Goal: Information Seeking & Learning: Learn about a topic

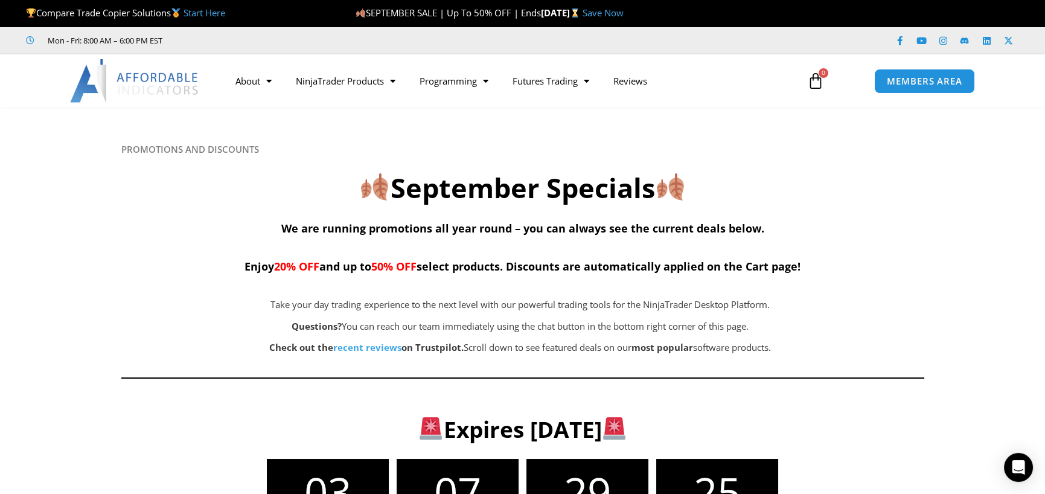
scroll to position [1, 0]
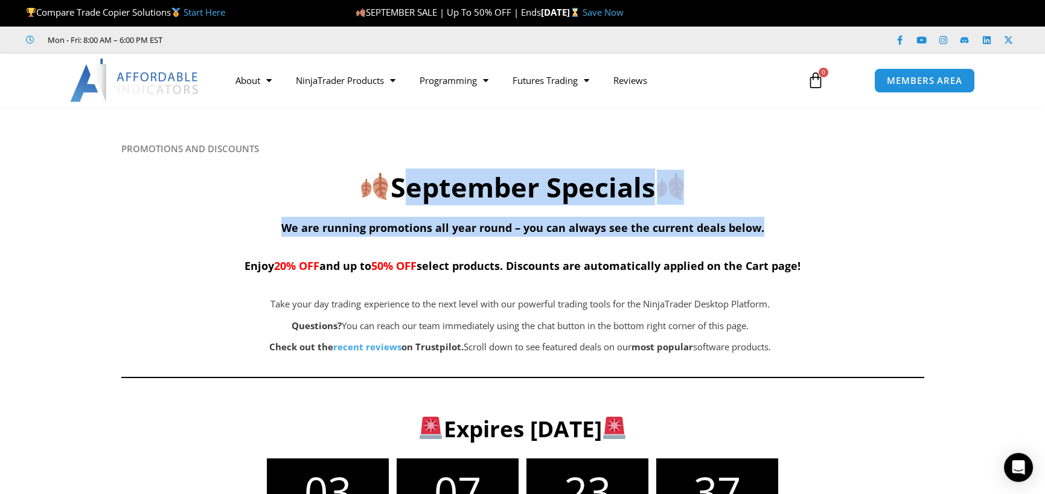
drag, startPoint x: 395, startPoint y: 174, endPoint x: 797, endPoint y: 218, distance: 404.6
click at [797, 218] on div "PROMOTIONS AND DISCOUNTS September Specials We are running promotions all year …" at bounding box center [522, 265] width 803 height 244
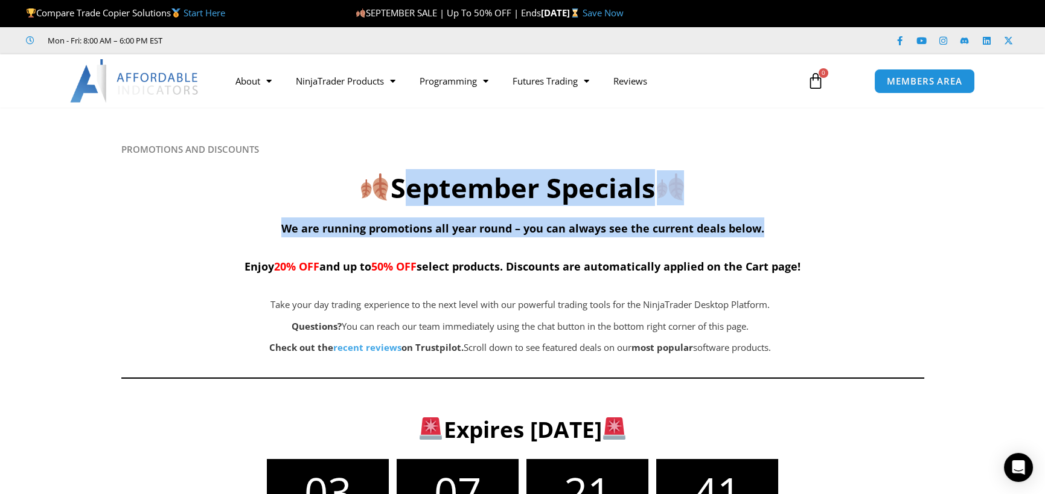
scroll to position [0, 0]
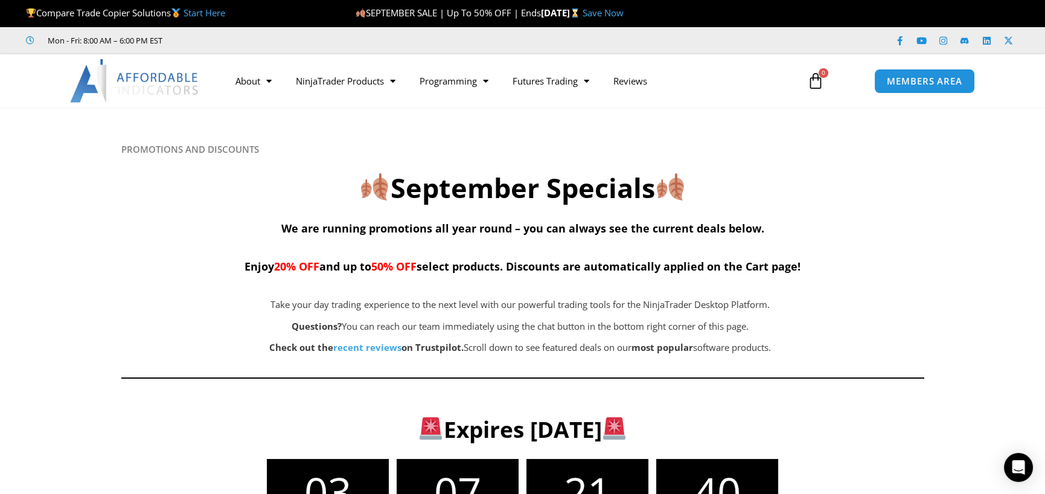
click at [184, 210] on div "PROMOTIONS AND DISCOUNTS September Specials We are running promotions all year …" at bounding box center [522, 266] width 803 height 244
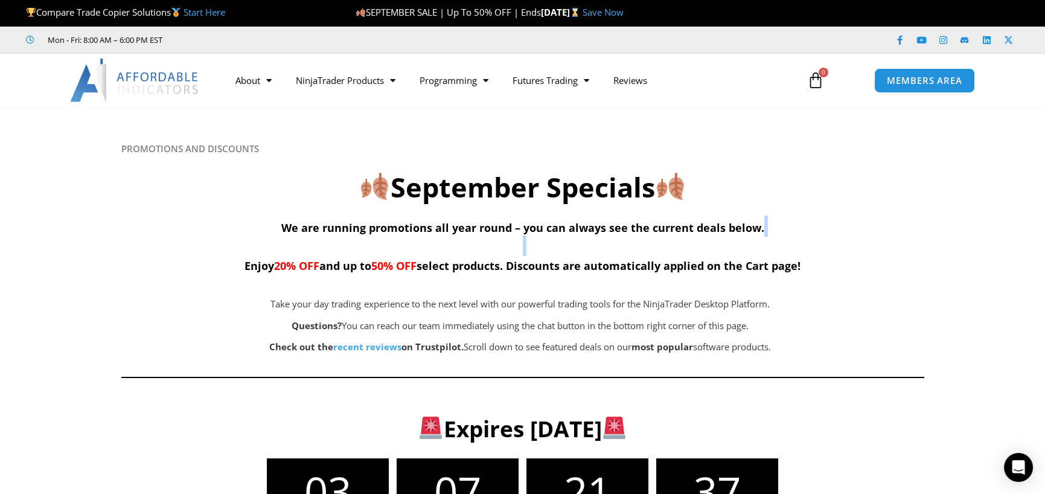
scroll to position [1, 0]
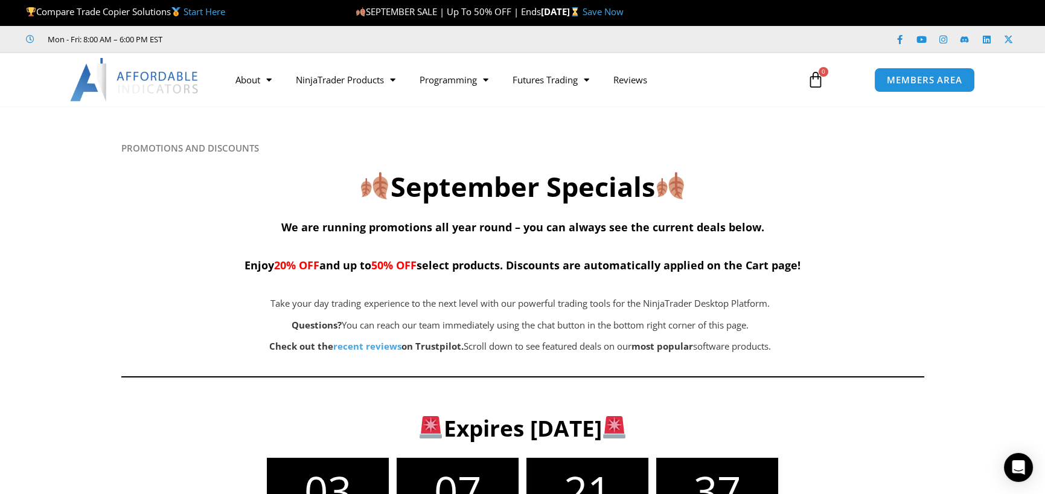
drag, startPoint x: 258, startPoint y: 267, endPoint x: 226, endPoint y: 280, distance: 34.2
click at [226, 280] on div "We are running promotions all year round – you can always see the current deals…" at bounding box center [522, 249] width 803 height 67
click at [191, 322] on p "Questions? You can reach our team immediately using the chat button in the bott…" at bounding box center [520, 325] width 677 height 17
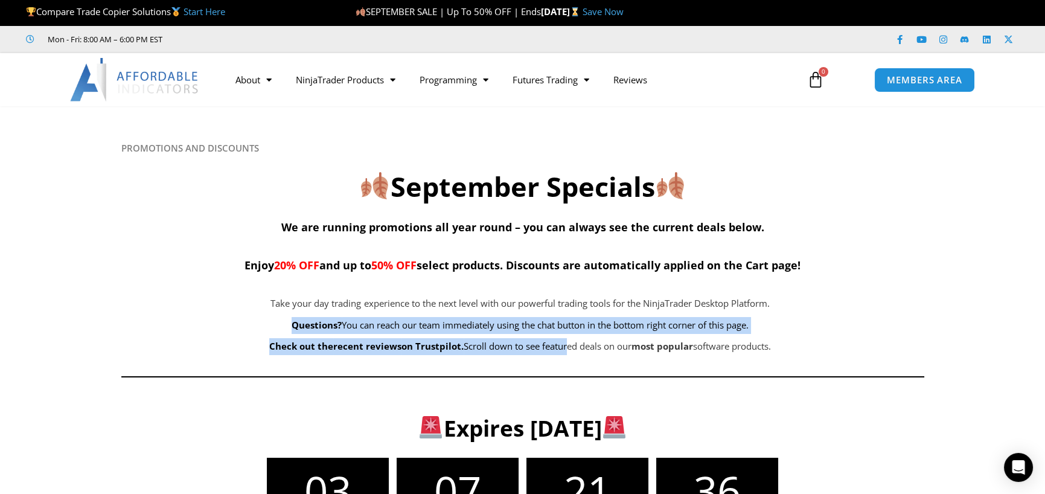
drag, startPoint x: 223, startPoint y: 327, endPoint x: 561, endPoint y: 335, distance: 337.6
click at [561, 335] on div "Take your day trading experience to the next level with our powerful trading to…" at bounding box center [520, 325] width 798 height 60
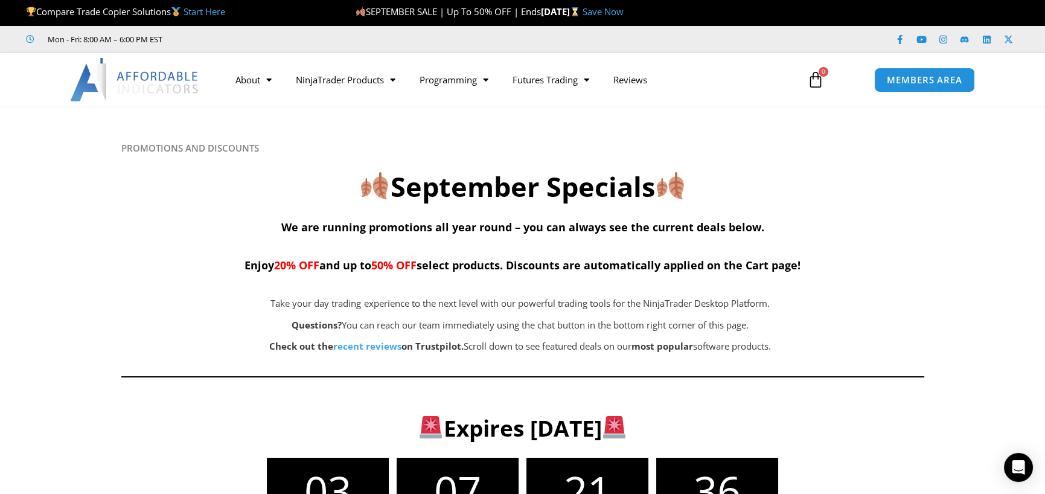
click at [581, 297] on span "Take your day trading experience to the next level with our powerful trading to…" at bounding box center [520, 303] width 499 height 12
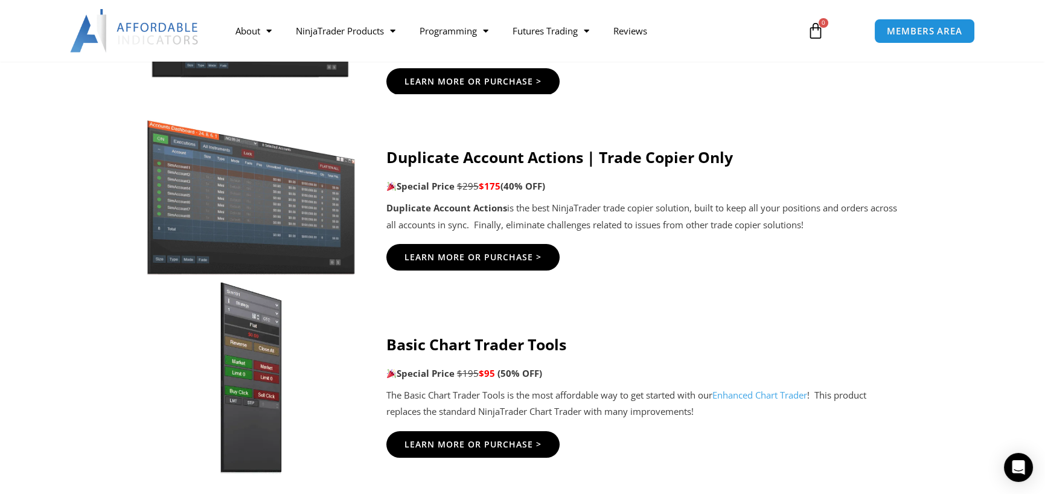
scroll to position [1027, 0]
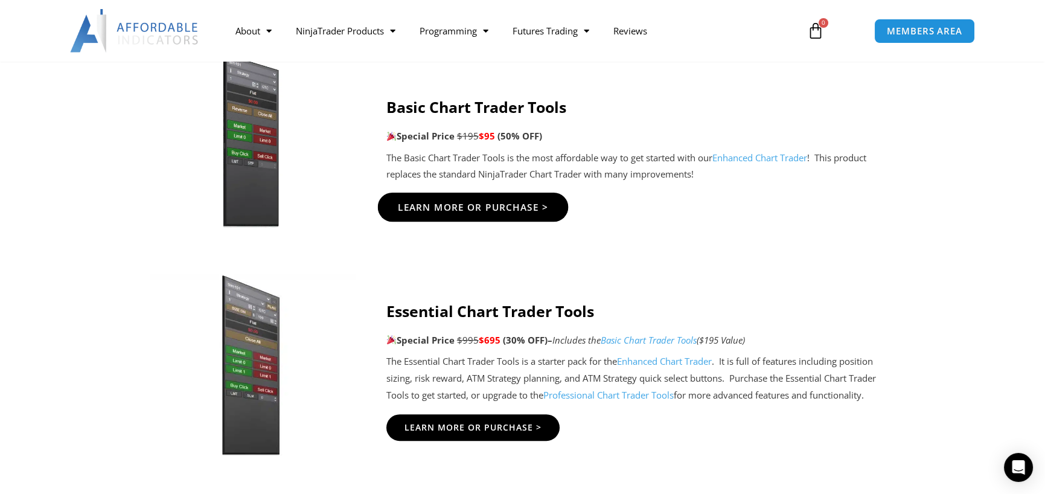
click at [428, 203] on span "Learn More Or Purchase >" at bounding box center [472, 206] width 151 height 9
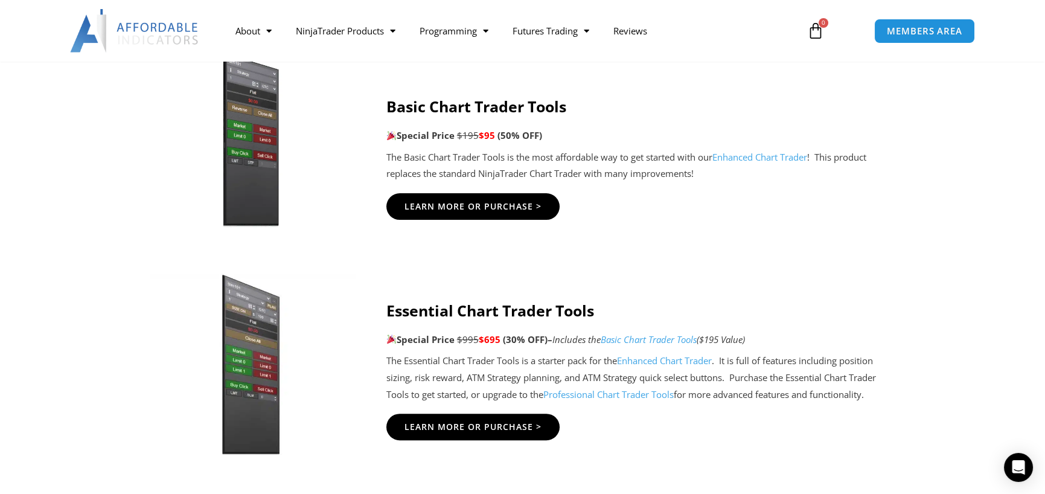
click at [676, 168] on p "The Basic Chart Trader Tools is the most affordable way to get started with our…" at bounding box center [643, 166] width 514 height 34
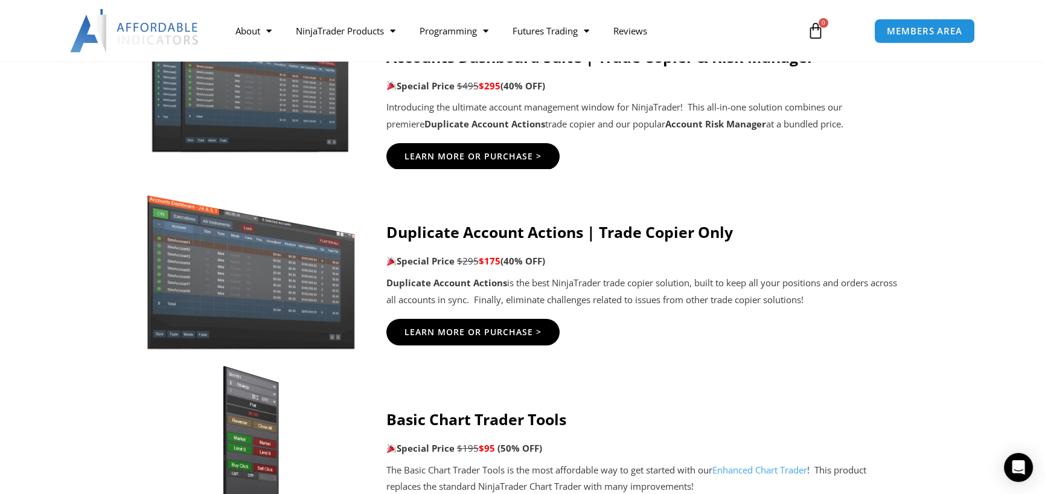
scroll to position [715, 0]
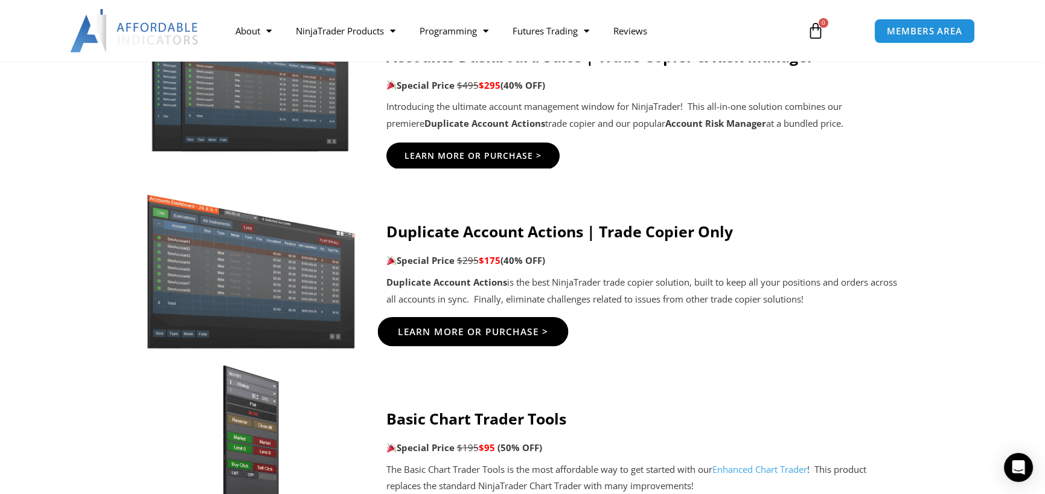
click at [466, 329] on span "Learn More Or Purchase >" at bounding box center [472, 331] width 151 height 9
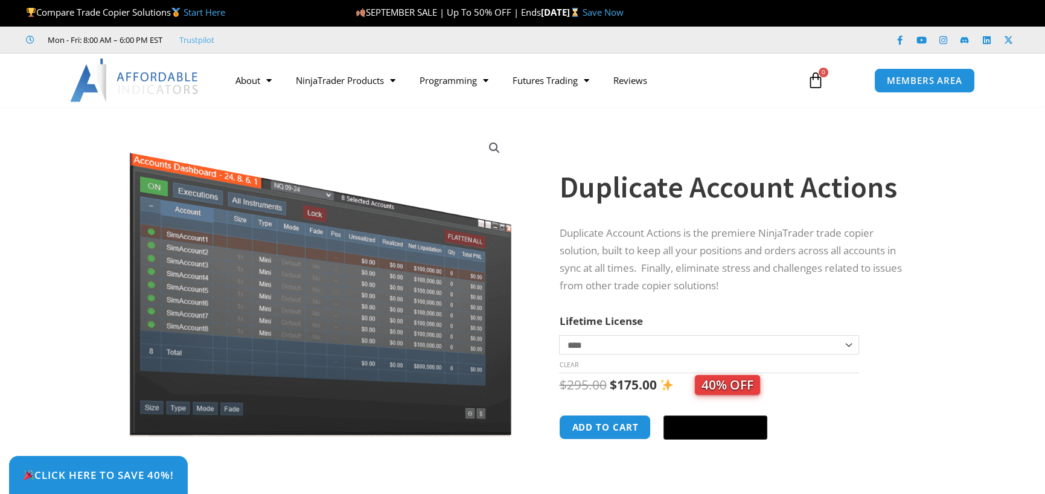
click at [649, 267] on p "Duplicate Account Actions is the premiere NinjaTrader trade copier solution, bu…" at bounding box center [735, 260] width 353 height 70
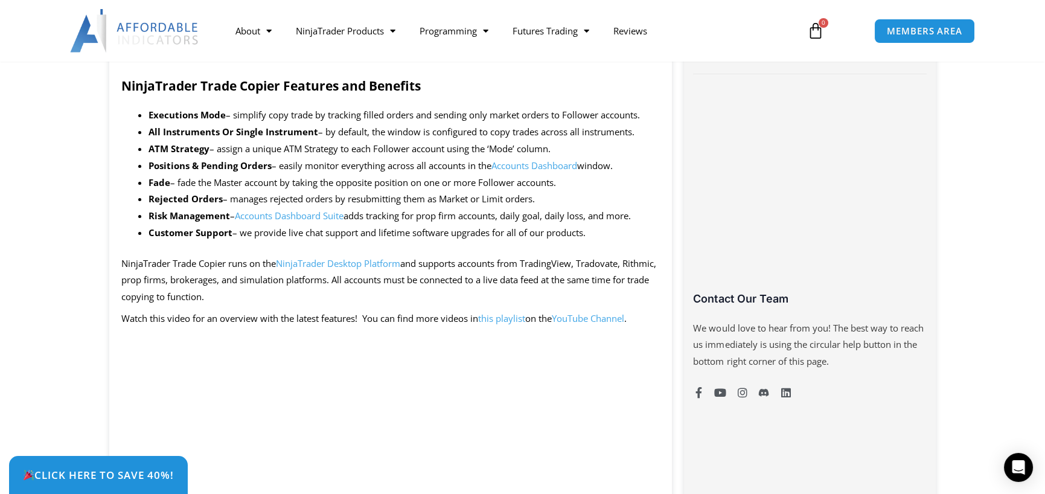
scroll to position [673, 0]
drag, startPoint x: 232, startPoint y: 196, endPoint x: 578, endPoint y: 198, distance: 346.0
click at [578, 198] on li "Rejected Orders – manages rejected orders by resubmitting them as Market or Lim…" at bounding box center [405, 198] width 512 height 17
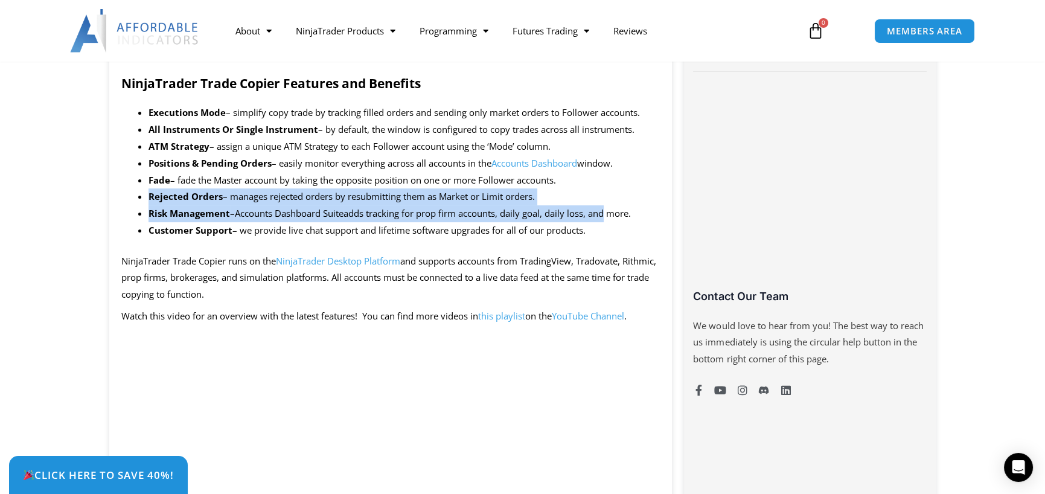
drag, startPoint x: 136, startPoint y: 198, endPoint x: 609, endPoint y: 216, distance: 473.7
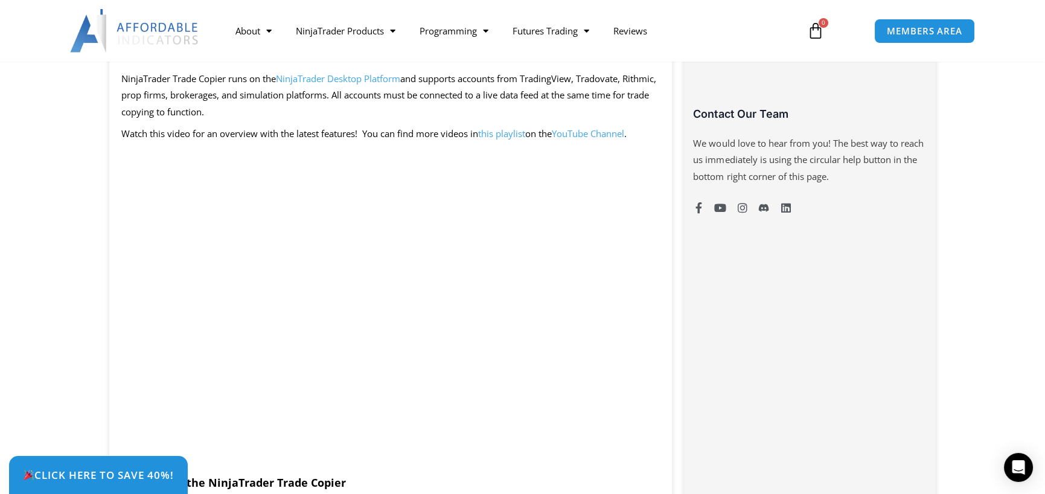
scroll to position [678, 0]
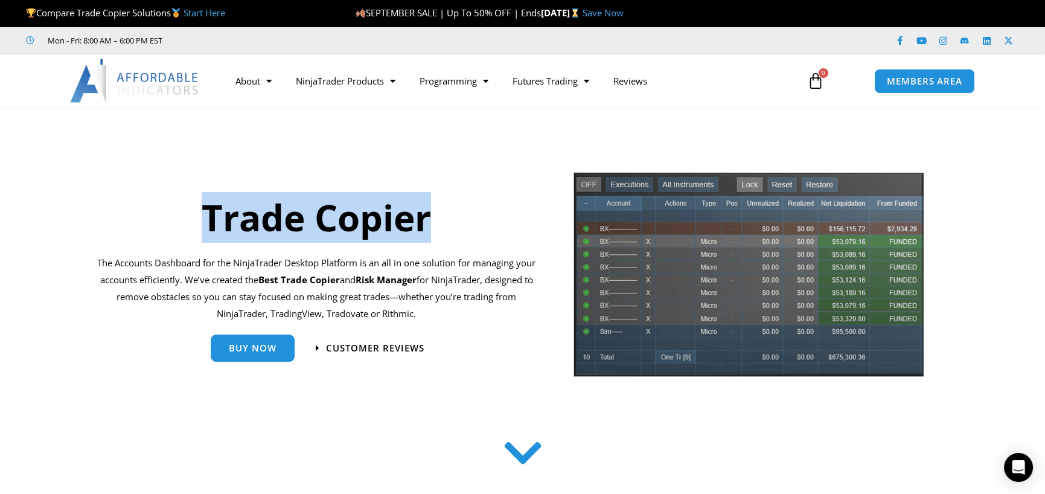
drag, startPoint x: 207, startPoint y: 221, endPoint x: 513, endPoint y: 223, distance: 306.7
click at [513, 223] on h1 "Trade Copier" at bounding box center [316, 217] width 439 height 51
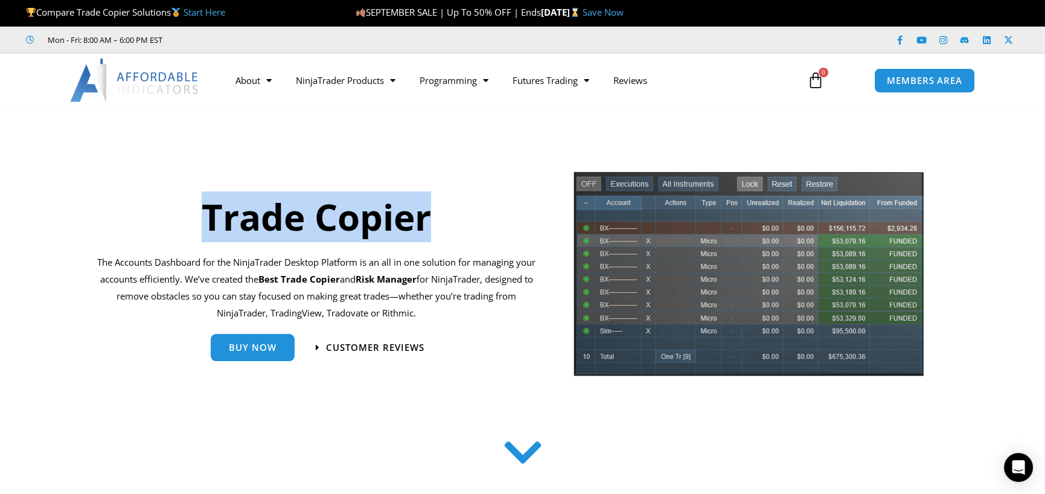
click at [170, 208] on h1 "Trade Copier" at bounding box center [316, 216] width 439 height 51
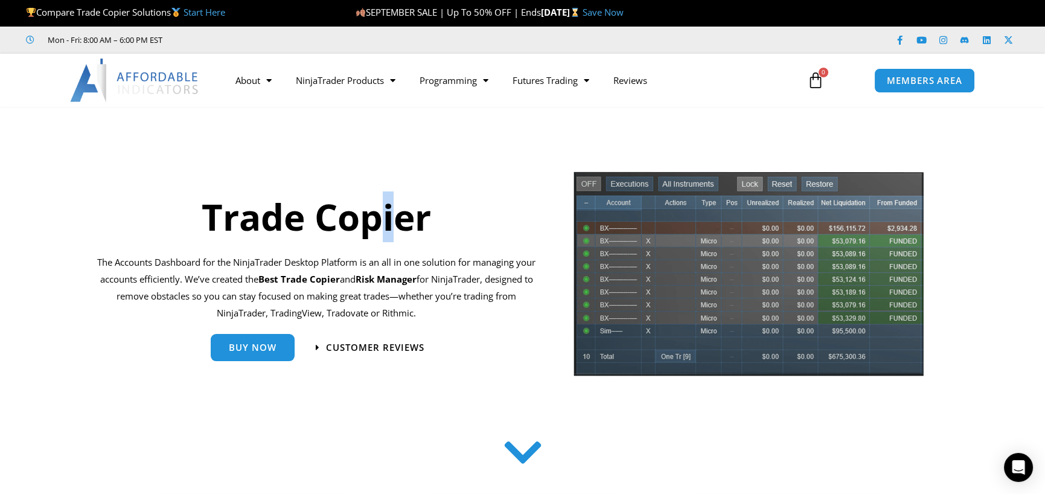
drag, startPoint x: 392, startPoint y: 208, endPoint x: 380, endPoint y: 208, distance: 12.1
click at [380, 208] on h1 "Trade Copier" at bounding box center [316, 216] width 439 height 51
click at [441, 208] on h1 "Trade Copier" at bounding box center [316, 216] width 439 height 51
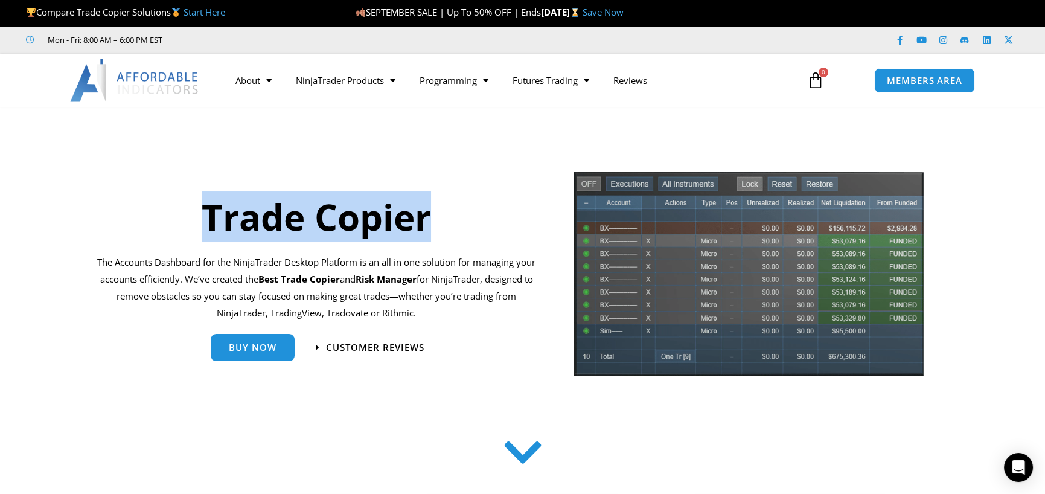
drag, startPoint x: 392, startPoint y: 218, endPoint x: 46, endPoint y: 220, distance: 346.0
click at [46, 220] on section "Trade Copier The Accounts Dashboard for the NinjaTrader Desktop Platform is an …" at bounding box center [522, 278] width 1045 height 228
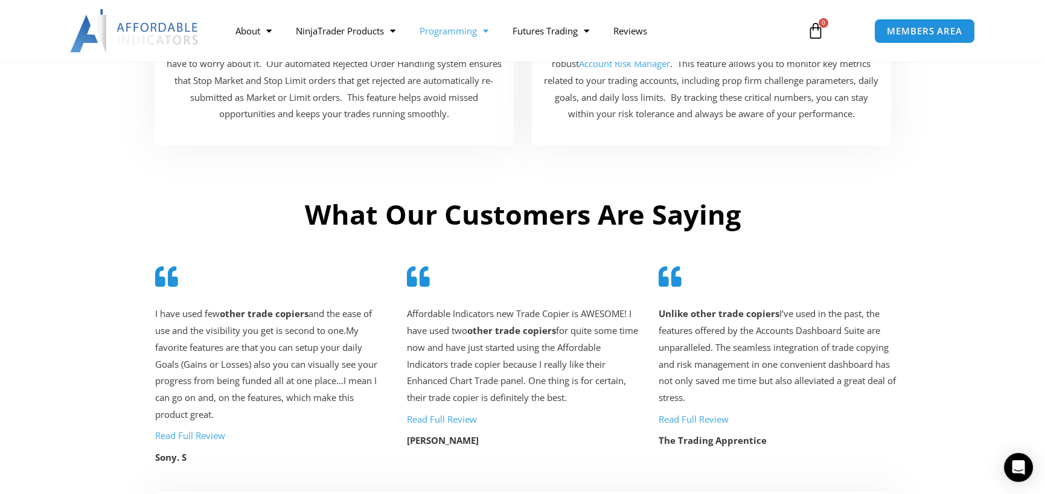
scroll to position [2354, 0]
